Goal: Transaction & Acquisition: Book appointment/travel/reservation

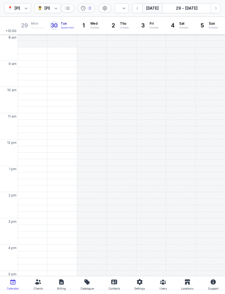
select select "week"
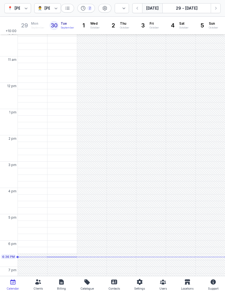
scroll to position [74, 0]
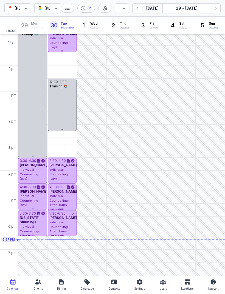
click at [213, 8] on icon "button" at bounding box center [215, 7] width 5 height 5
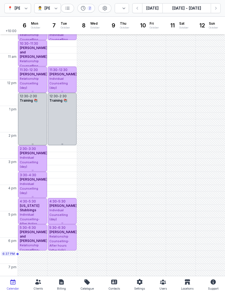
scroll to position [59, 0]
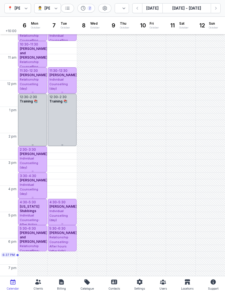
click at [212, 10] on button "Next week" at bounding box center [215, 8] width 10 height 10
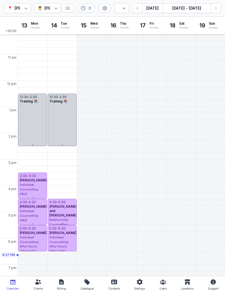
click at [214, 8] on icon "button" at bounding box center [215, 7] width 5 height 5
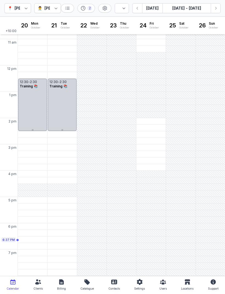
scroll to position [74, 0]
click at [32, 202] on div "5:00 PM - Mon" at bounding box center [32, 199] width 27 height 5
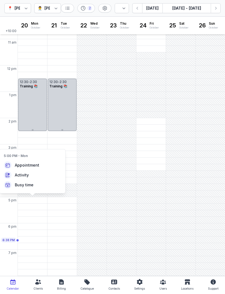
click at [27, 164] on span "Appointment" at bounding box center [27, 164] width 24 height 5
select select
type input "[DATE]"
select select "17:00"
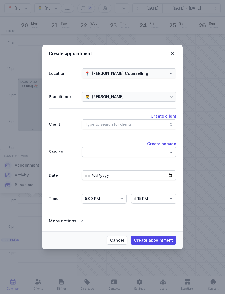
click at [131, 124] on div "Type to search for clients" at bounding box center [129, 124] width 94 height 10
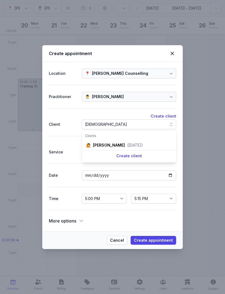
type input "[DEMOGRAPHIC_DATA]"
click at [133, 141] on div "🙋 [PERSON_NAME] ([DATE])" at bounding box center [129, 145] width 92 height 10
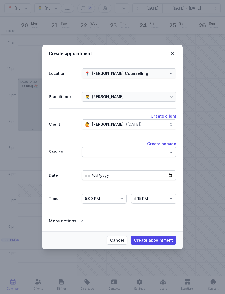
click at [147, 124] on div "🙋️ [PERSON_NAME] ([DATE])" at bounding box center [129, 124] width 94 height 10
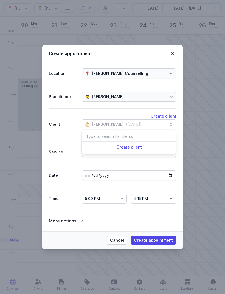
click at [78, 140] on div "Create service Service" at bounding box center [112, 150] width 127 height 28
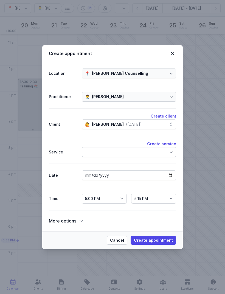
click at [139, 151] on div at bounding box center [129, 152] width 94 height 10
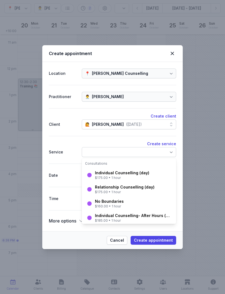
click at [136, 176] on div "$175.00 • 1 hour" at bounding box center [122, 178] width 54 height 4
select select "18:00"
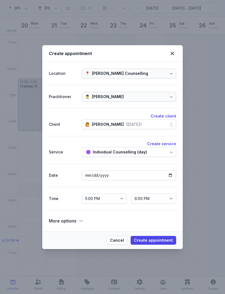
click at [161, 239] on span "Create appointment" at bounding box center [153, 240] width 39 height 7
select select
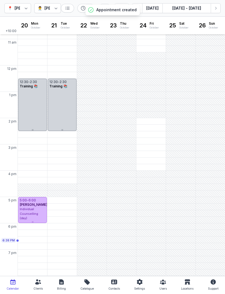
click at [216, 8] on icon "button" at bounding box center [216, 8] width 2 height 3
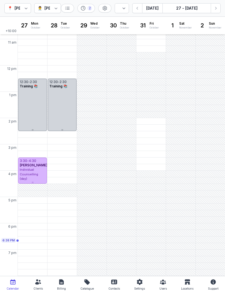
click at [34, 199] on div "5:00 PM - Mon" at bounding box center [32, 199] width 27 height 5
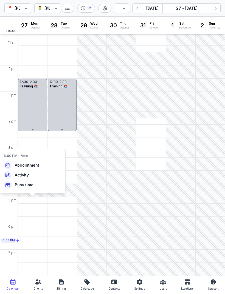
click at [37, 166] on span "Appointment" at bounding box center [27, 164] width 24 height 5
select select
type input "[DATE]"
select select "17:00"
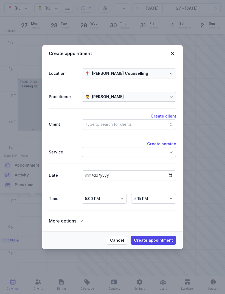
click at [134, 149] on div at bounding box center [129, 152] width 94 height 10
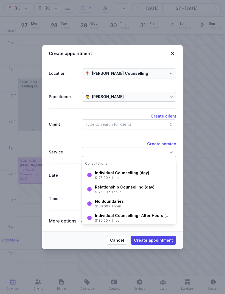
click at [120, 150] on div at bounding box center [129, 152] width 94 height 10
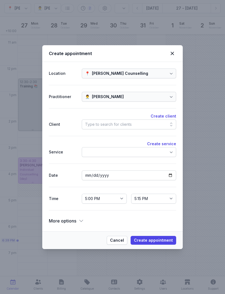
click at [123, 120] on div "Type to search for clients" at bounding box center [129, 124] width 94 height 10
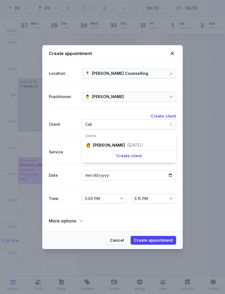
type input "Cait"
click at [136, 144] on div "([DATE])" at bounding box center [135, 144] width 16 height 5
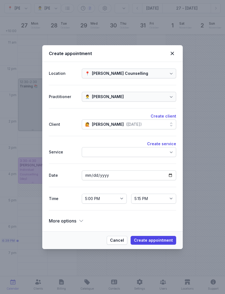
click at [162, 242] on span "Create appointment" at bounding box center [153, 240] width 39 height 7
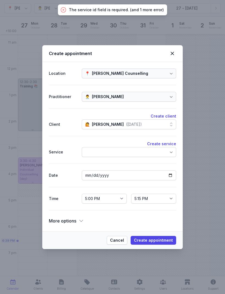
click at [129, 156] on div at bounding box center [129, 152] width 94 height 10
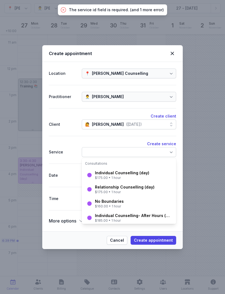
click at [129, 174] on div "Individual Counselling (day)" at bounding box center [122, 172] width 54 height 5
select select "18:00"
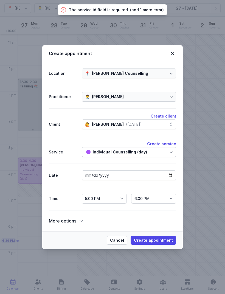
click at [160, 242] on span "Create appointment" at bounding box center [153, 240] width 39 height 7
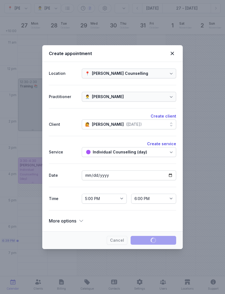
select select
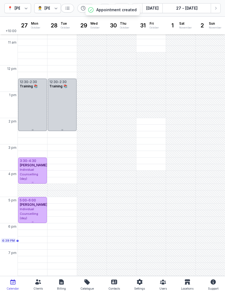
click at [217, 8] on icon "button" at bounding box center [215, 7] width 5 height 5
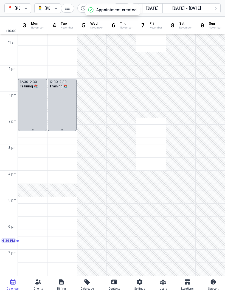
click at [34, 200] on div "5:00 PM - Mon" at bounding box center [32, 199] width 27 height 5
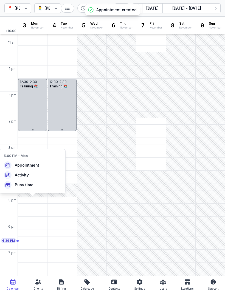
click at [35, 166] on span "Appointment" at bounding box center [27, 164] width 24 height 5
select select
type input "[DATE]"
select select "17:00"
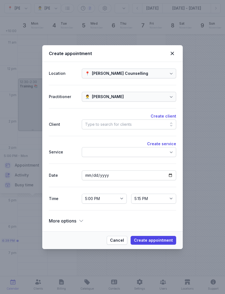
click at [121, 127] on div "Type to search for clients" at bounding box center [108, 124] width 47 height 7
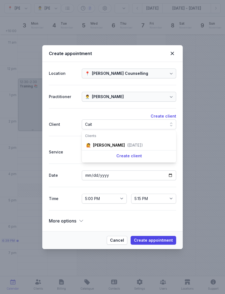
type input "Cait"
click at [141, 145] on div "([DATE])" at bounding box center [135, 144] width 16 height 5
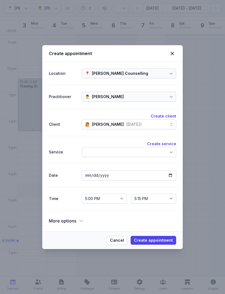
click at [137, 152] on div at bounding box center [129, 152] width 94 height 10
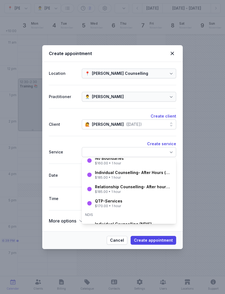
scroll to position [44, 0]
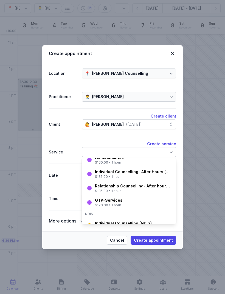
click at [134, 187] on div "Relationship Counselling- After hours (after 5pm)" at bounding box center [133, 185] width 77 height 5
select select "18:00"
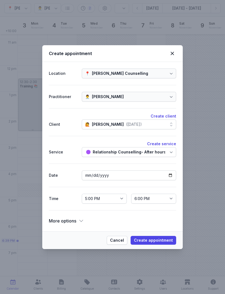
click at [162, 241] on span "Create appointment" at bounding box center [153, 240] width 39 height 7
select select
